Goal: Task Accomplishment & Management: Manage account settings

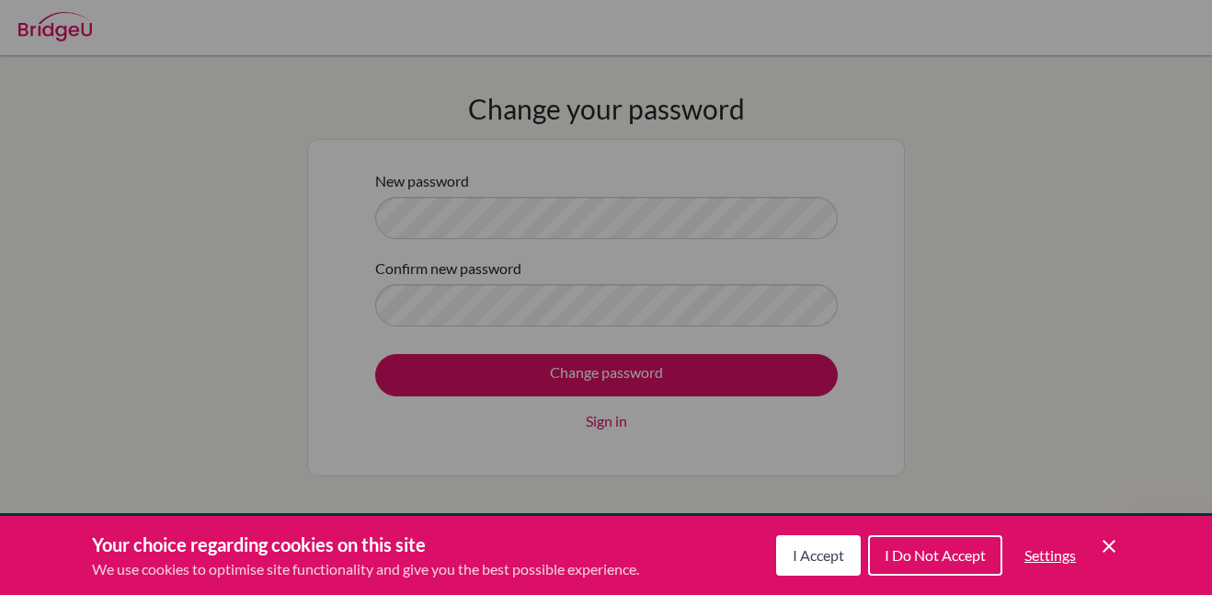
click at [830, 559] on span "I Accept" at bounding box center [819, 554] width 52 height 17
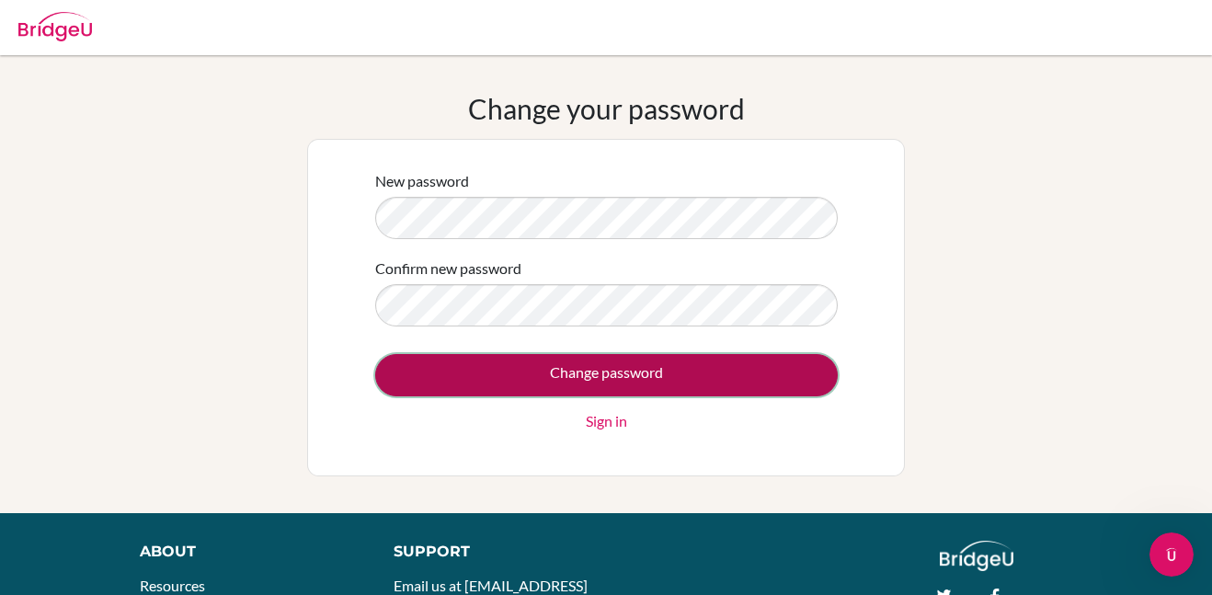
click at [718, 378] on input "Change password" at bounding box center [606, 375] width 463 height 42
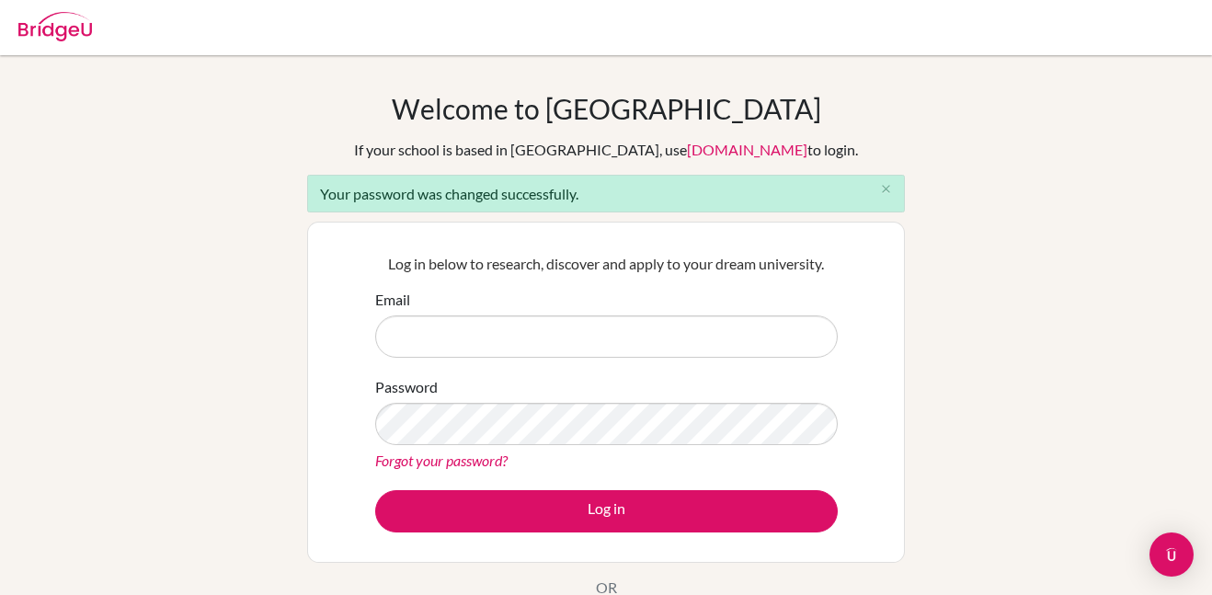
click at [447, 349] on input "Email" at bounding box center [606, 336] width 463 height 42
type input "camilath@amschool.org"
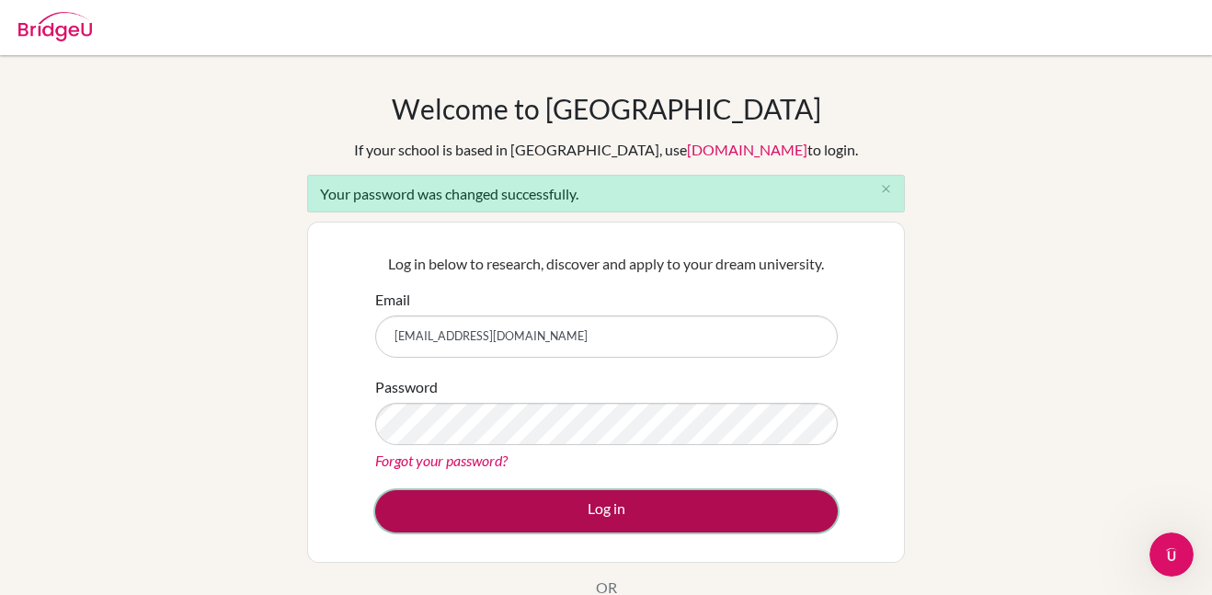
click at [543, 494] on button "Log in" at bounding box center [606, 511] width 463 height 42
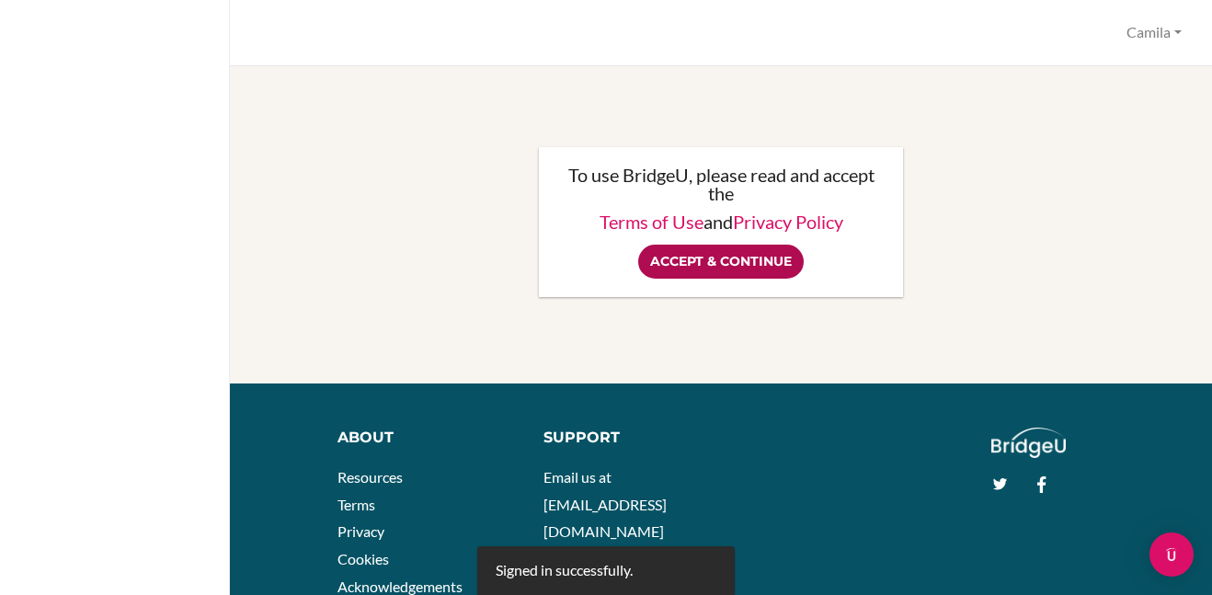
click at [775, 258] on input "Accept & Continue" at bounding box center [721, 262] width 166 height 34
